Goal: Contribute content: Contribute content

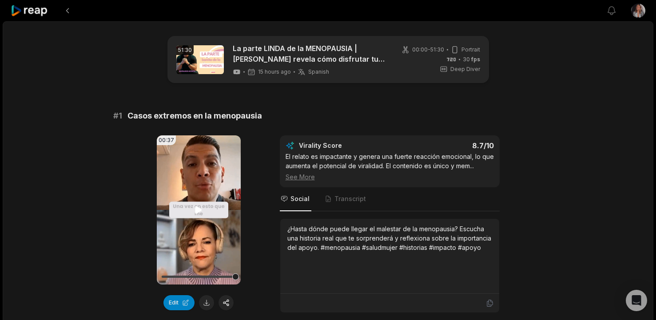
click at [198, 215] on video "Your browser does not support mp4 format." at bounding box center [199, 209] width 84 height 149
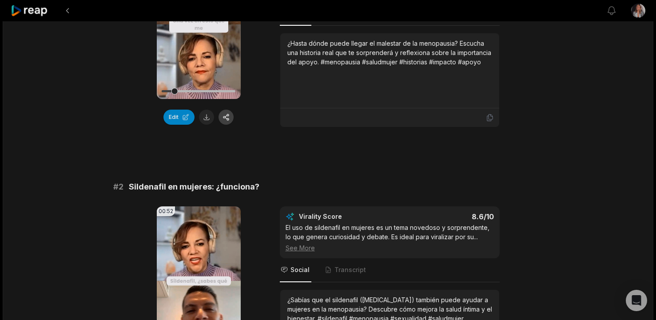
scroll to position [193, 0]
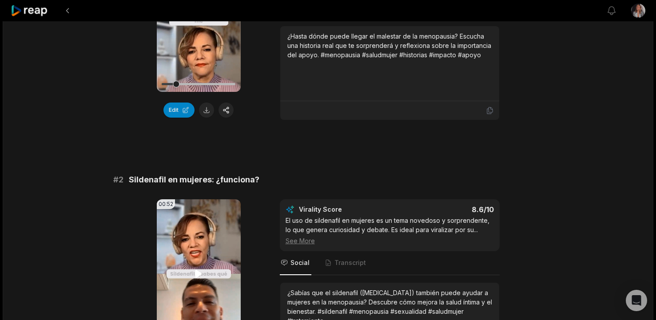
click at [196, 273] on icon at bounding box center [198, 274] width 7 height 8
click at [196, 273] on icon at bounding box center [198, 274] width 11 height 11
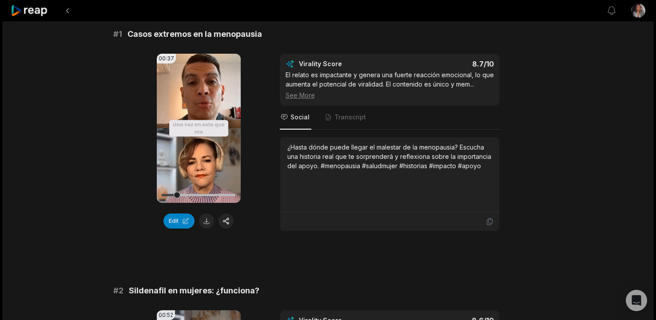
scroll to position [73, 0]
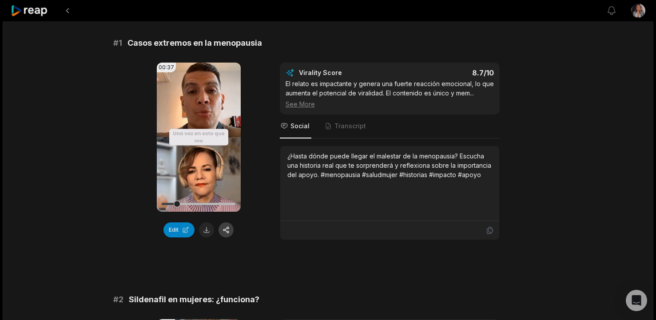
click at [226, 230] on button "button" at bounding box center [225, 229] width 15 height 15
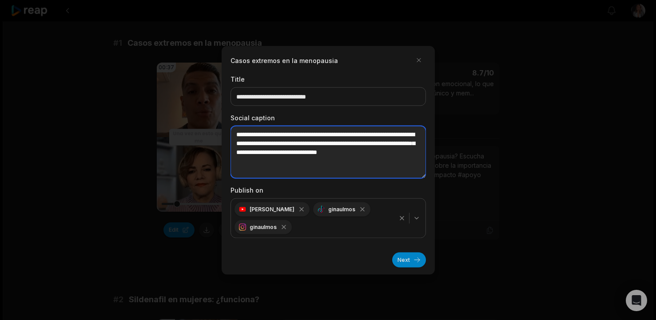
click at [346, 163] on textarea "**********" at bounding box center [327, 152] width 195 height 52
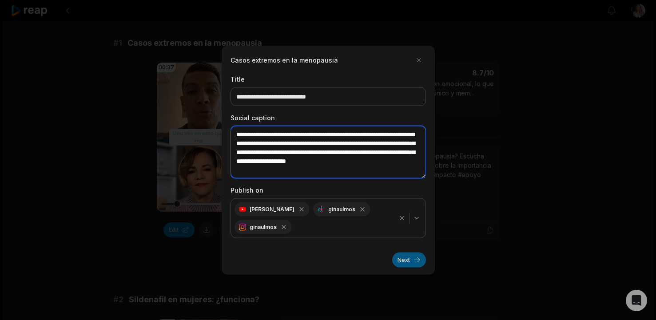
type textarea "**********"
click at [408, 263] on button "Next" at bounding box center [409, 259] width 34 height 15
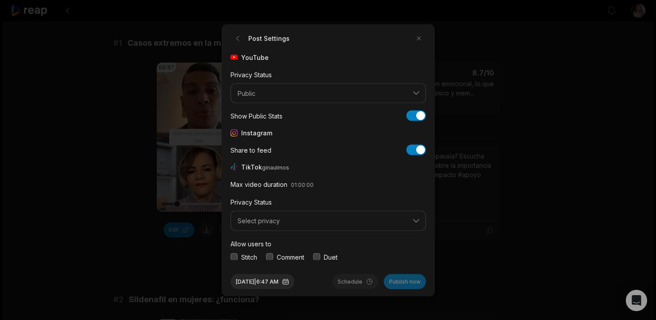
click at [231, 252] on div "Allow users to Stitch Comment Duet" at bounding box center [327, 250] width 195 height 24
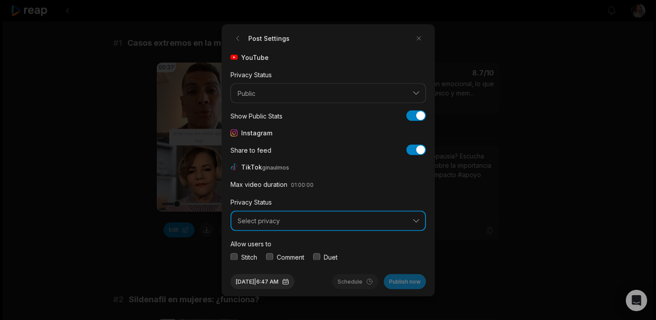
click at [253, 220] on span "Select privacy" at bounding box center [322, 221] width 169 height 8
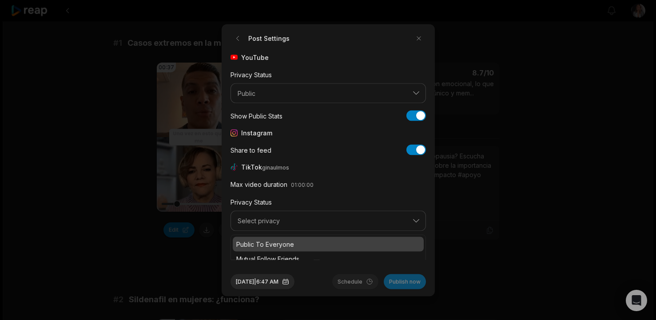
click at [255, 241] on p "Public To Everyone" at bounding box center [328, 243] width 184 height 9
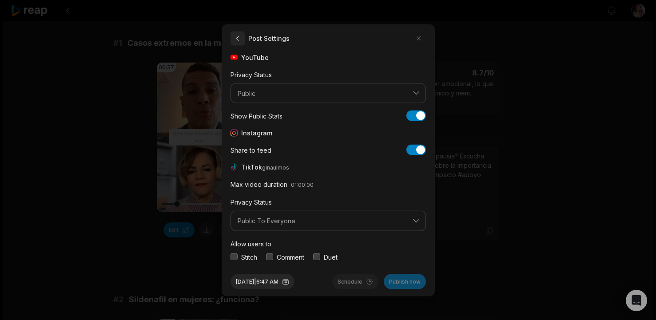
click at [237, 40] on button "button" at bounding box center [237, 38] width 14 height 14
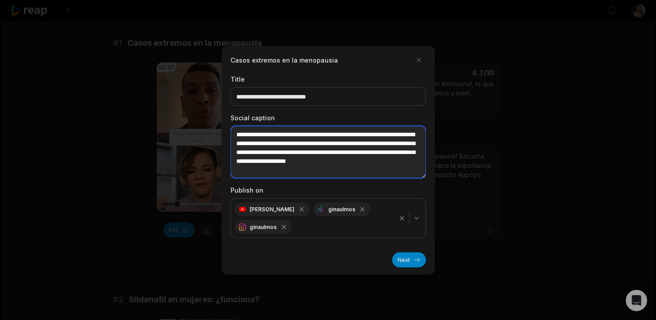
click at [419, 135] on textarea "**********" at bounding box center [327, 152] width 195 height 52
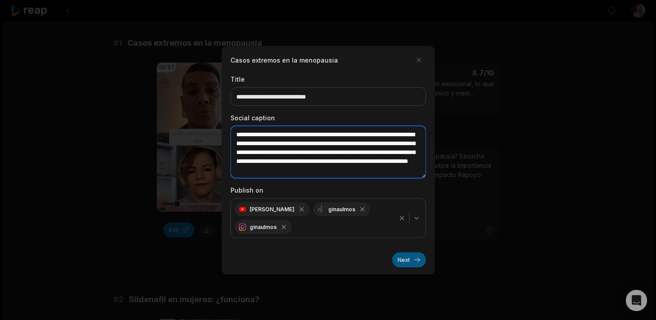
type textarea "**********"
click at [410, 262] on button "Next" at bounding box center [409, 259] width 34 height 15
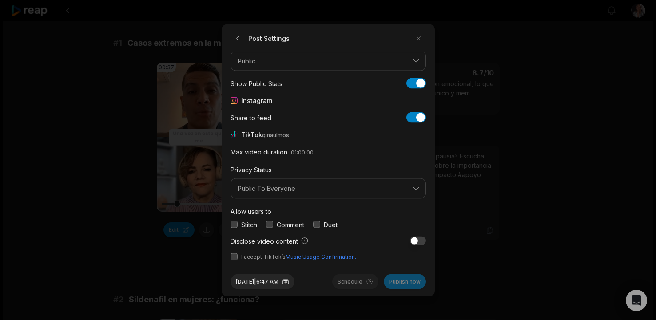
scroll to position [33, 0]
click at [232, 255] on button "button" at bounding box center [233, 255] width 7 height 7
click at [232, 228] on div "Stitch" at bounding box center [243, 223] width 27 height 9
click at [233, 224] on button "button" at bounding box center [233, 223] width 7 height 7
click at [408, 285] on button "Publish now" at bounding box center [405, 281] width 42 height 15
